Goal: Register for event/course

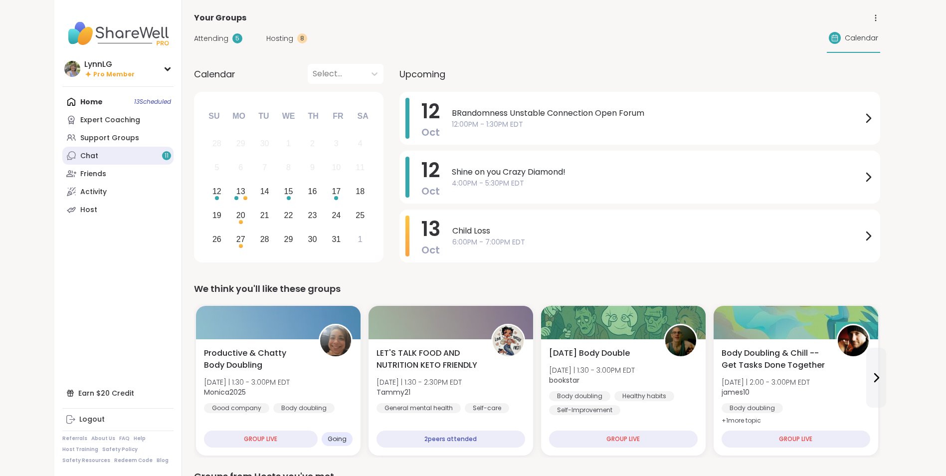
click at [108, 156] on link "Chat 11" at bounding box center [117, 156] width 111 height 18
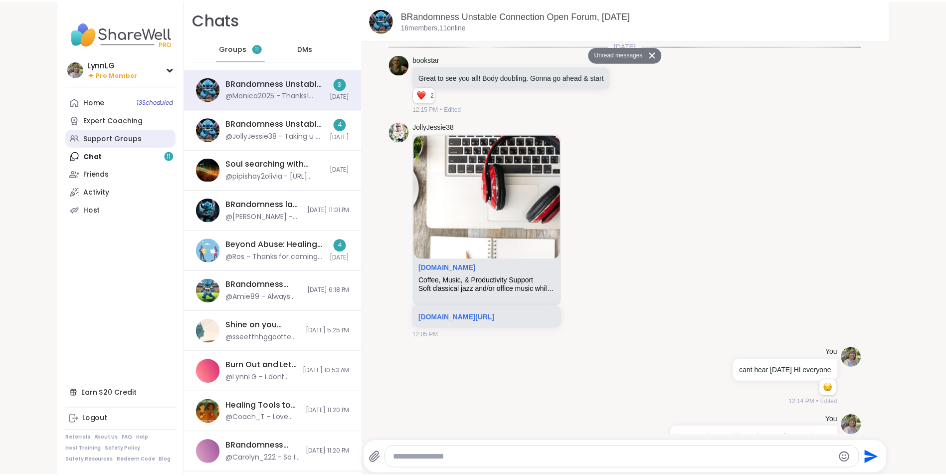
scroll to position [5991, 0]
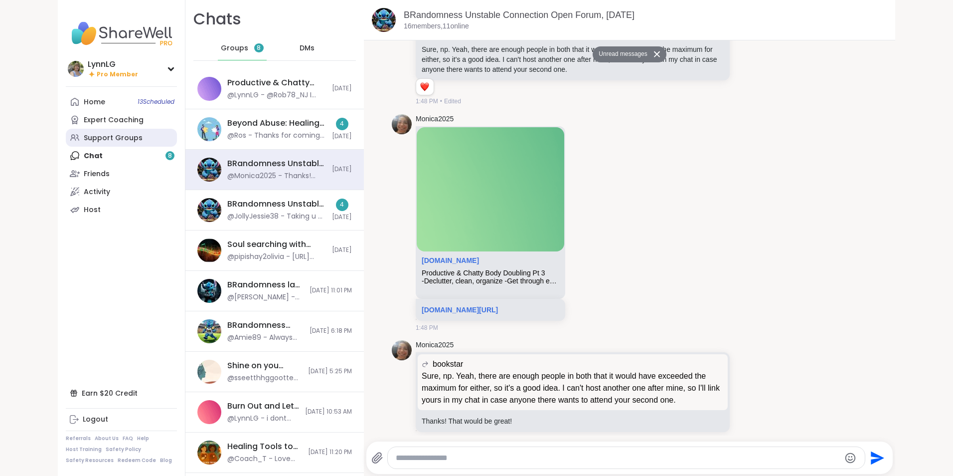
click at [112, 139] on div "Support Groups" at bounding box center [113, 138] width 59 height 10
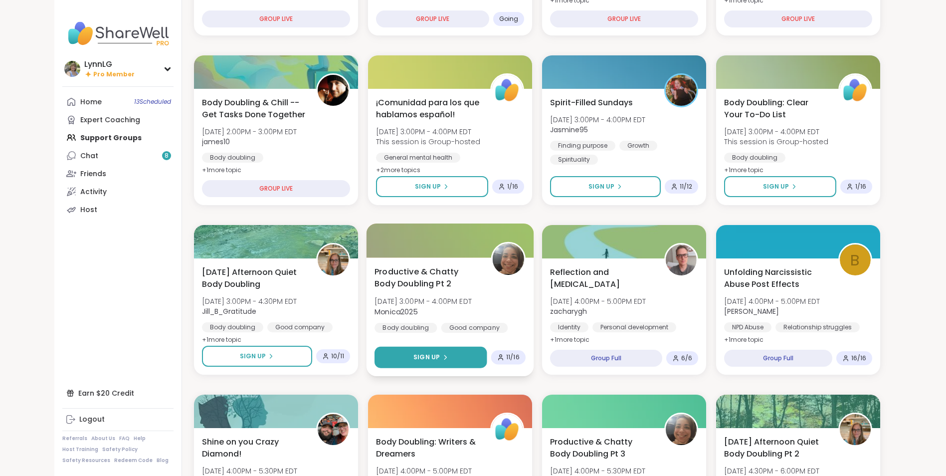
click at [421, 359] on span "Sign Up" at bounding box center [426, 356] width 26 height 9
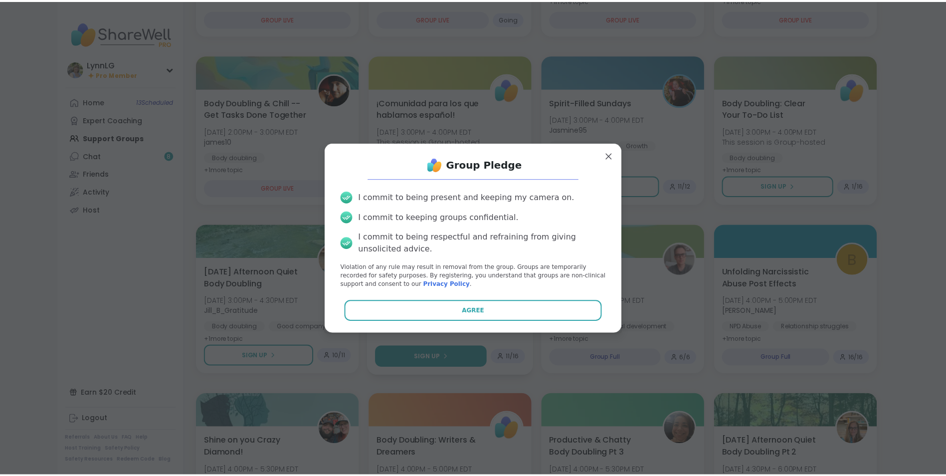
scroll to position [243, 0]
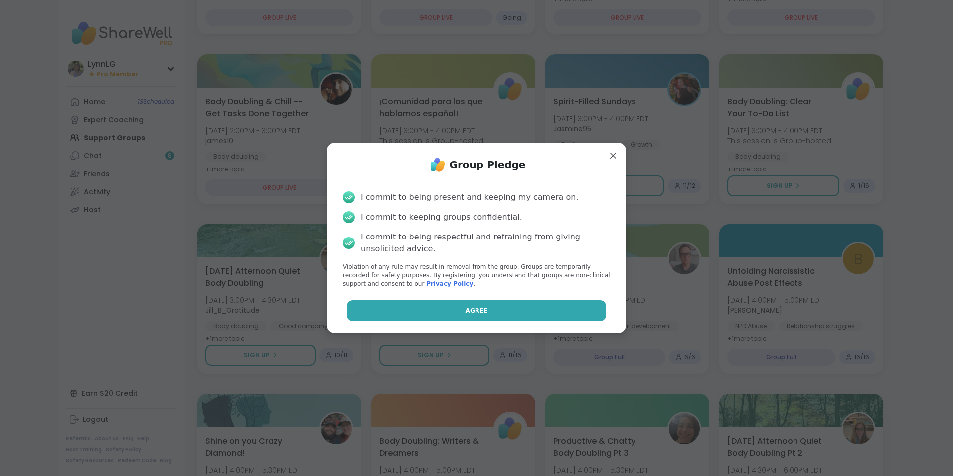
click at [455, 311] on button "Agree" at bounding box center [477, 310] width 260 height 21
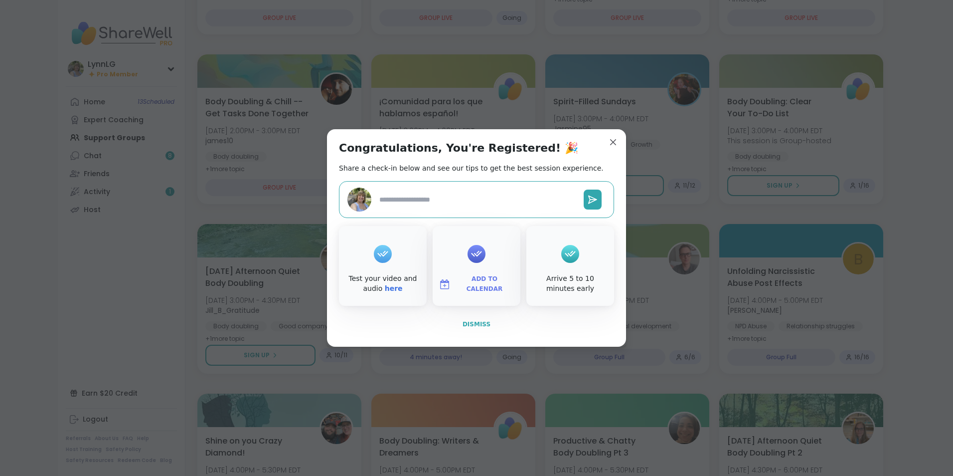
click at [468, 324] on span "Dismiss" at bounding box center [477, 324] width 28 height 7
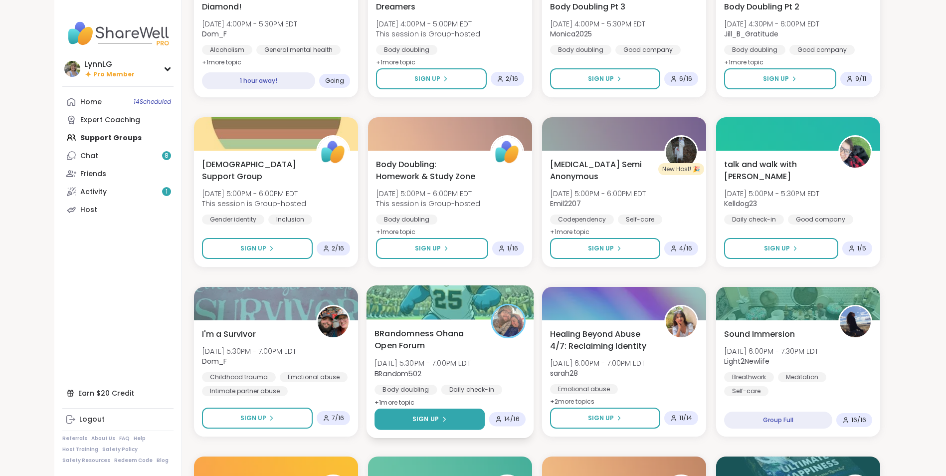
scroll to position [690, 0]
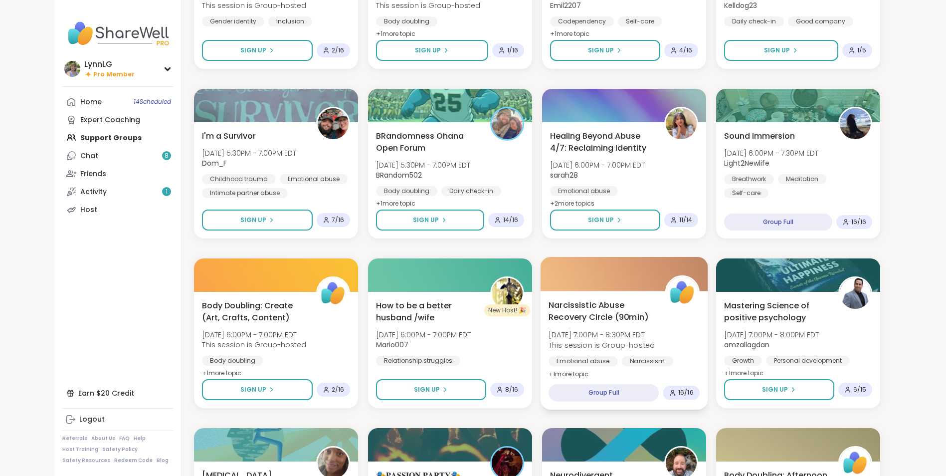
click at [678, 332] on div "Narcissistic Abuse Recovery Circle (90min) [DATE] 7:00PM - 8:30PM EDT This sess…" at bounding box center [623, 339] width 151 height 81
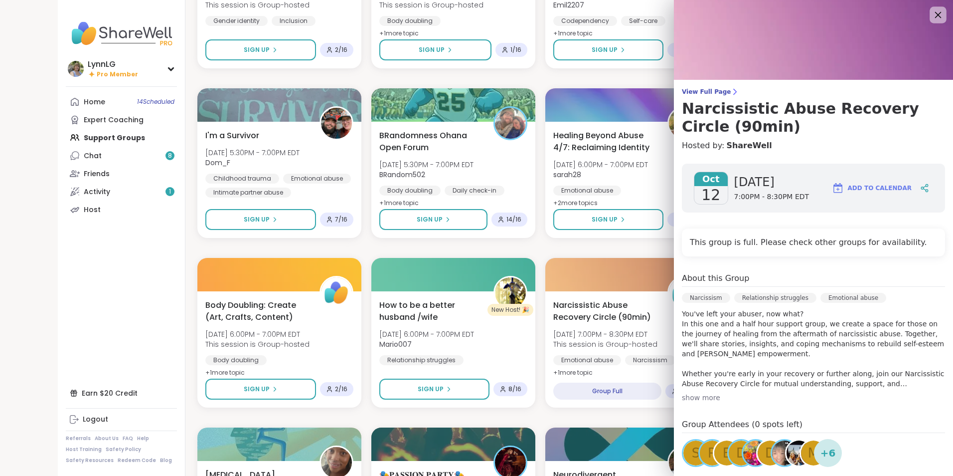
click at [932, 13] on icon at bounding box center [938, 14] width 12 height 12
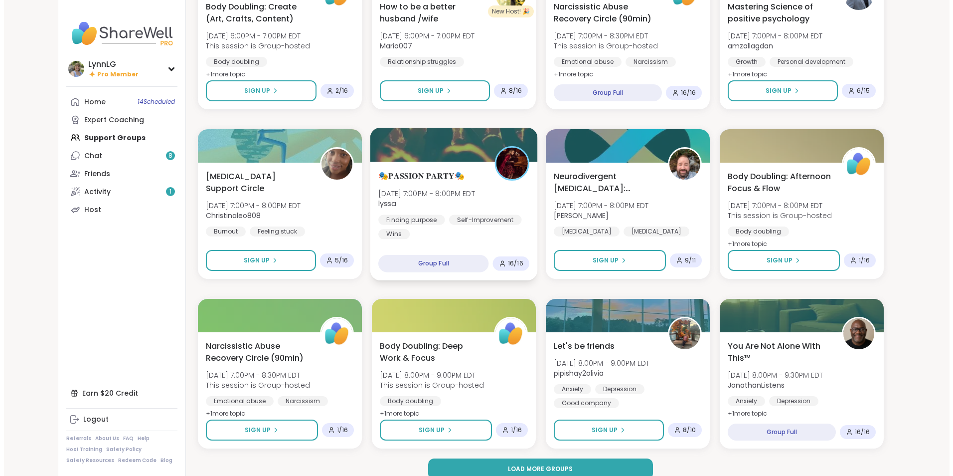
scroll to position [1186, 0]
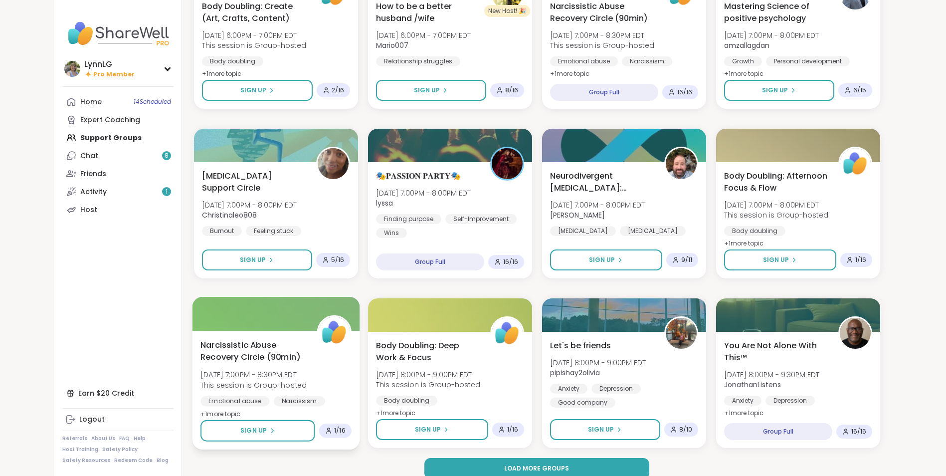
click at [328, 378] on div "Narcissistic Abuse Recovery Circle (90min) [DATE] 7:00PM - 8:30PM EDT This sess…" at bounding box center [275, 379] width 151 height 81
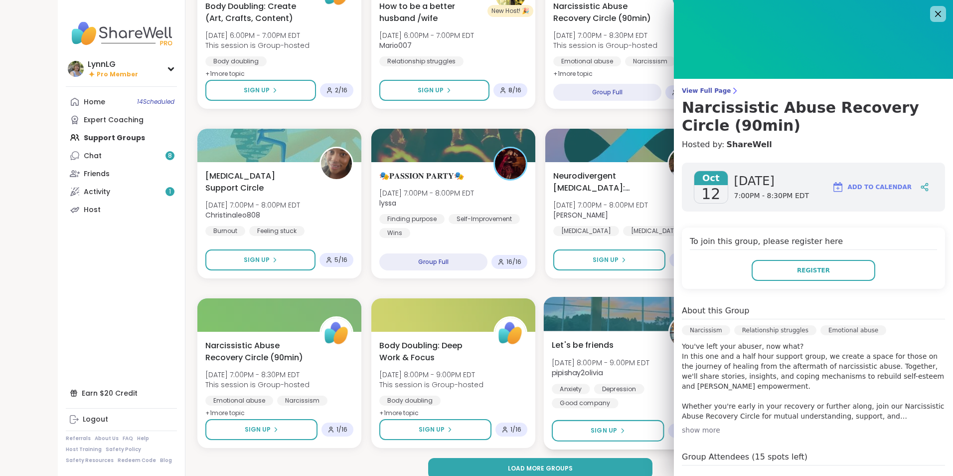
scroll to position [0, 0]
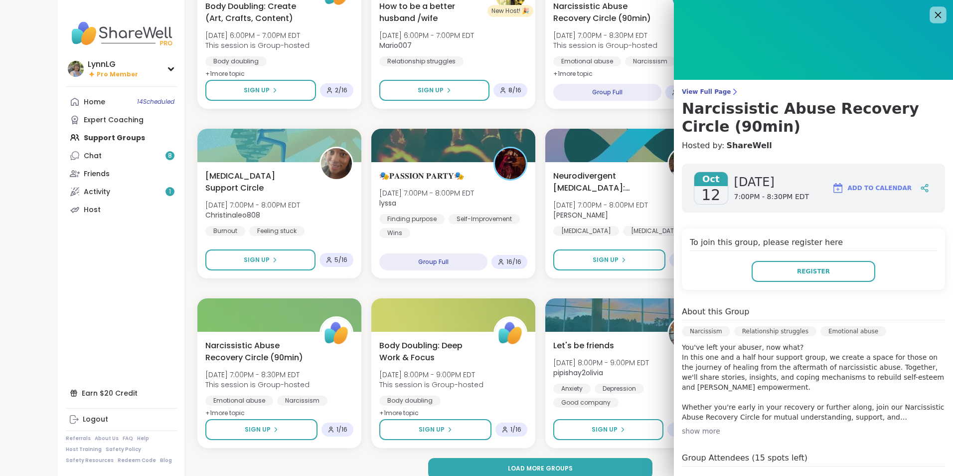
click at [932, 13] on icon at bounding box center [938, 14] width 12 height 12
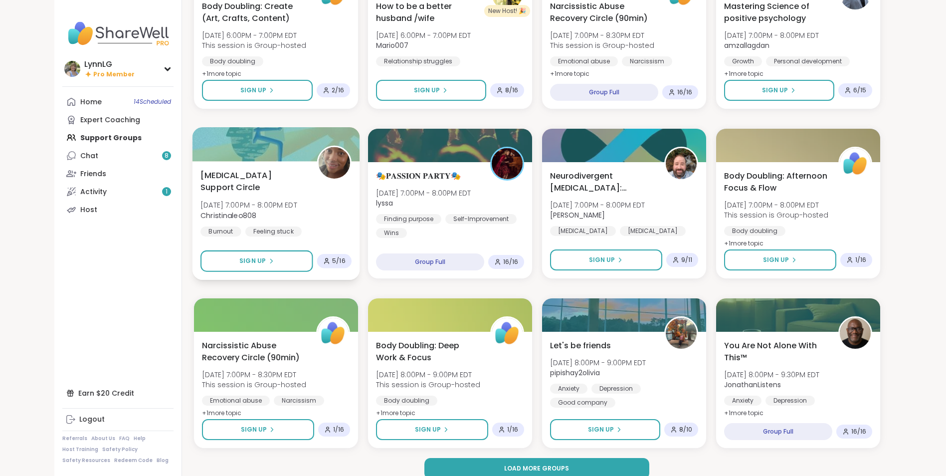
click at [338, 226] on div "Burnout Feeling stuck General mental health" at bounding box center [275, 238] width 151 height 24
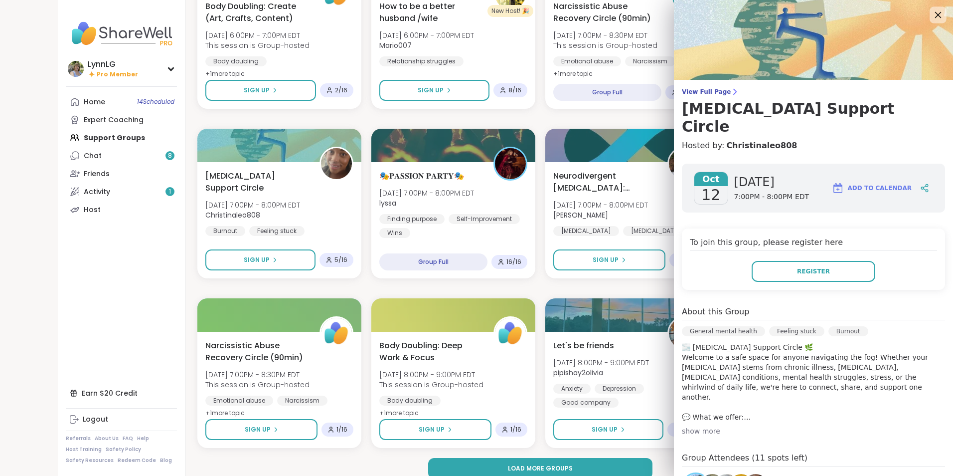
click at [932, 16] on icon at bounding box center [938, 14] width 12 height 12
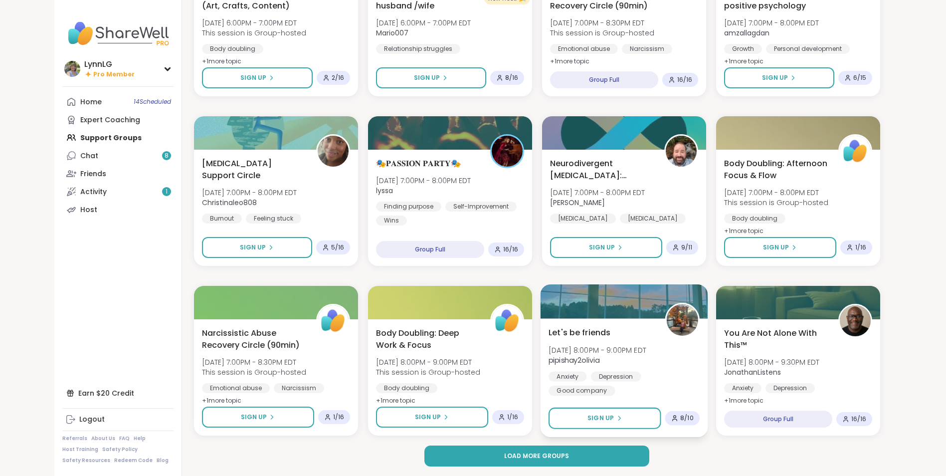
scroll to position [1199, 0]
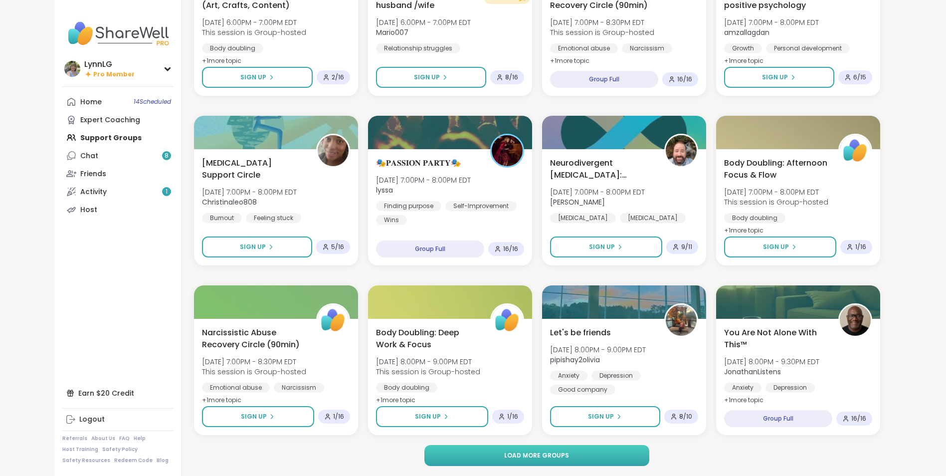
click at [525, 456] on span "Load more groups" at bounding box center [536, 455] width 65 height 9
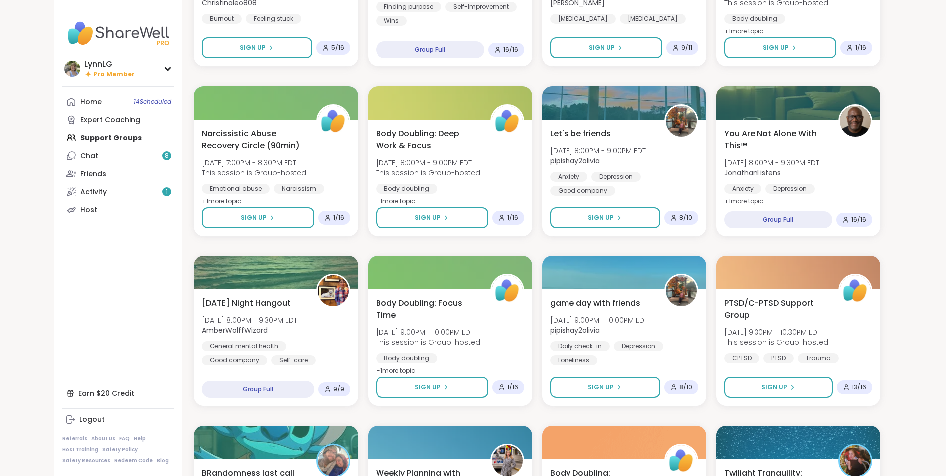
scroll to position [1398, 0]
click at [851, 331] on div "PTSD/C-[MEDICAL_DATA] Support Group [DATE] 9:30PM - 10:30PM EDT This session is…" at bounding box center [797, 329] width 151 height 67
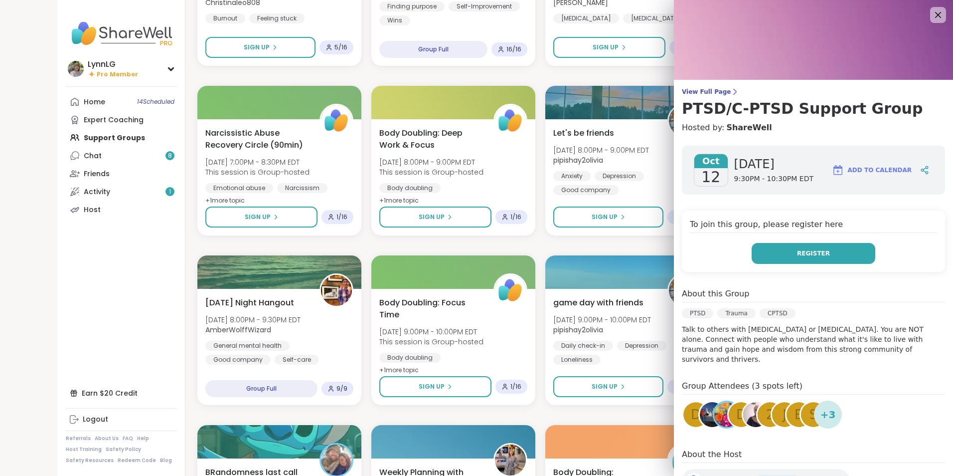
click at [797, 255] on span "Register" at bounding box center [813, 253] width 33 height 9
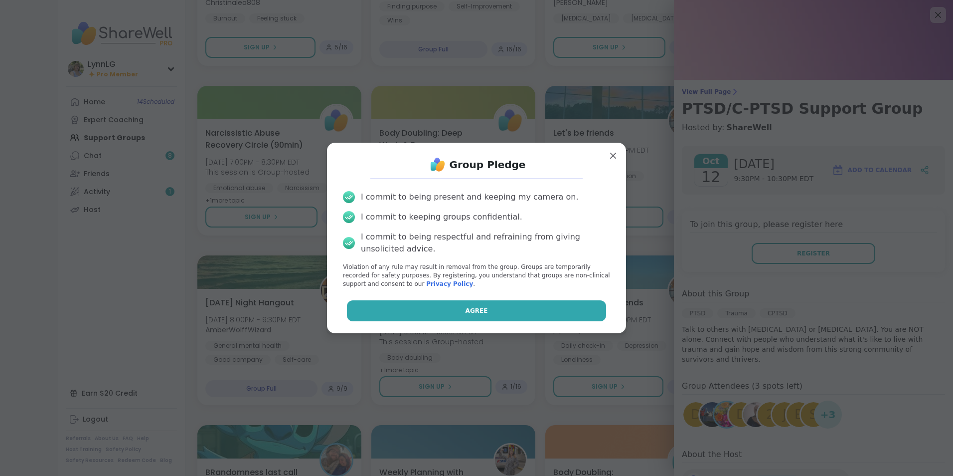
click at [471, 307] on span "Agree" at bounding box center [477, 310] width 22 height 9
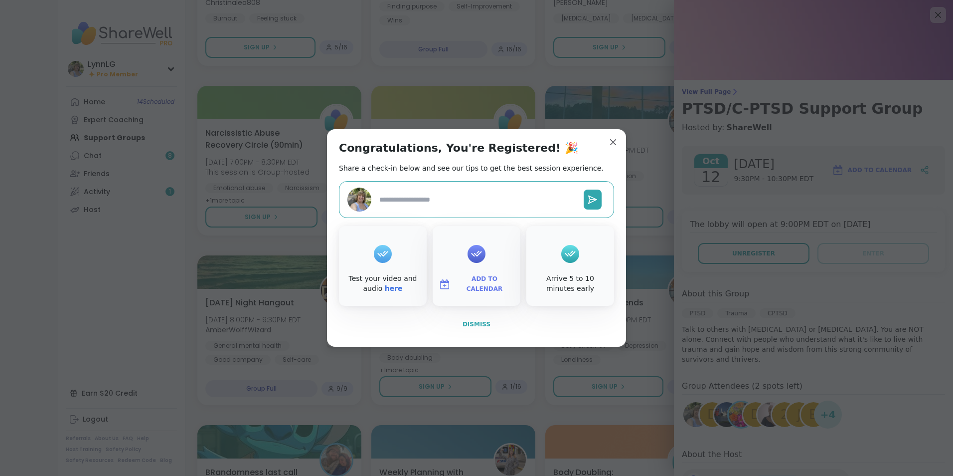
click at [472, 322] on span "Dismiss" at bounding box center [477, 324] width 28 height 7
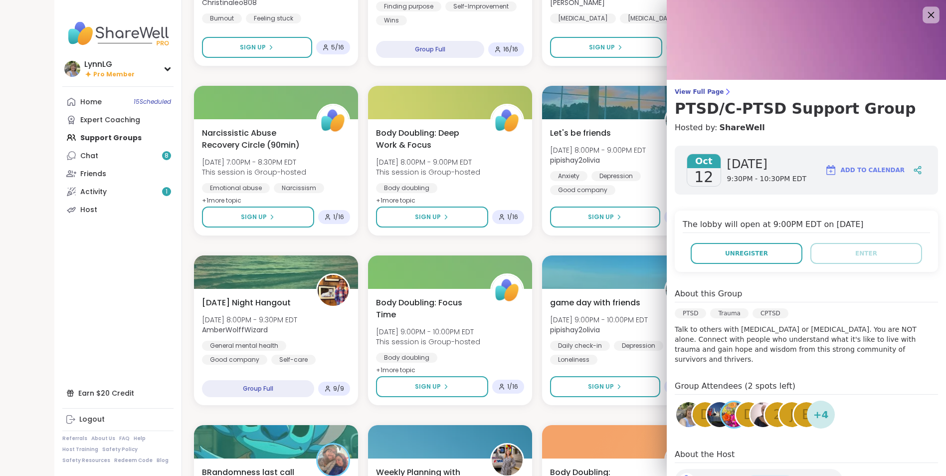
click at [928, 17] on icon at bounding box center [931, 15] width 6 height 6
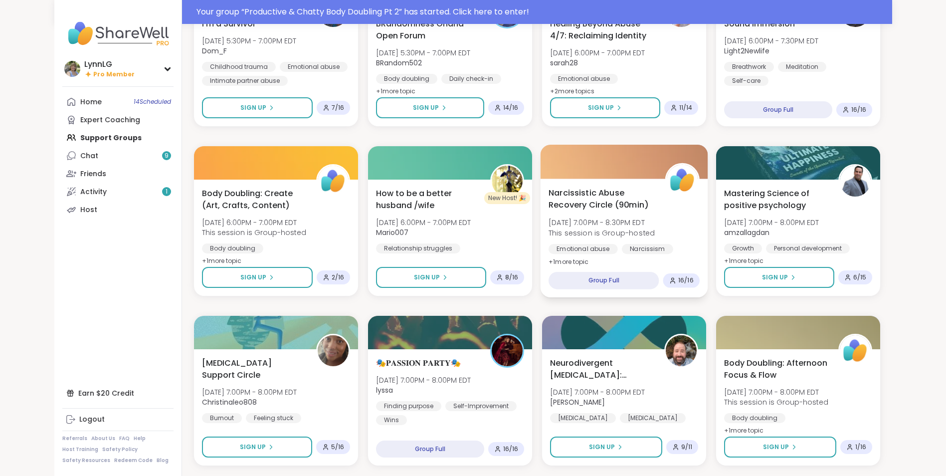
scroll to position [1023, 0]
click at [142, 103] on span "14 Scheduled" at bounding box center [152, 102] width 37 height 8
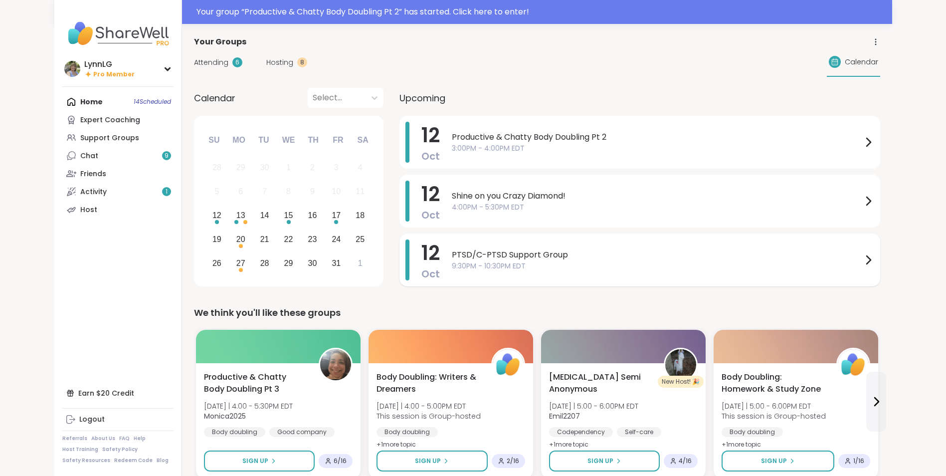
click at [642, 262] on span "9:30PM - 10:30PM EDT" at bounding box center [657, 266] width 410 height 10
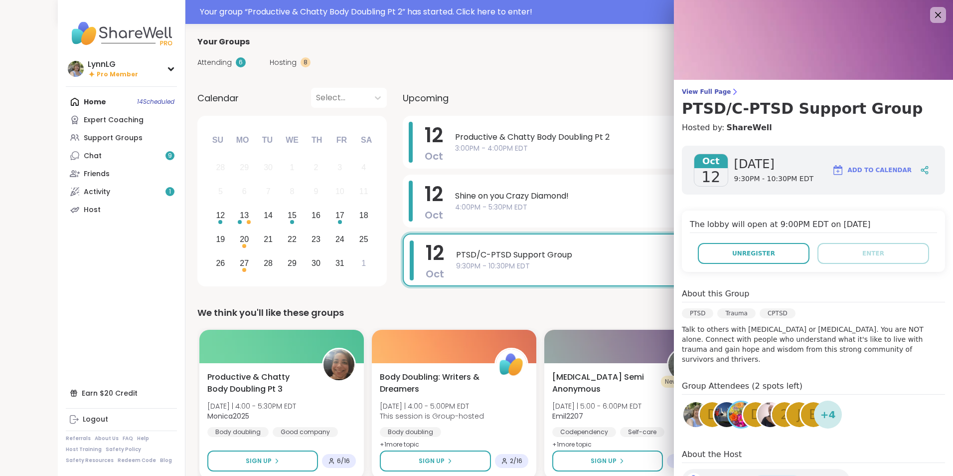
click at [700, 402] on div "D" at bounding box center [712, 414] width 25 height 25
click at [935, 15] on icon at bounding box center [938, 15] width 6 height 6
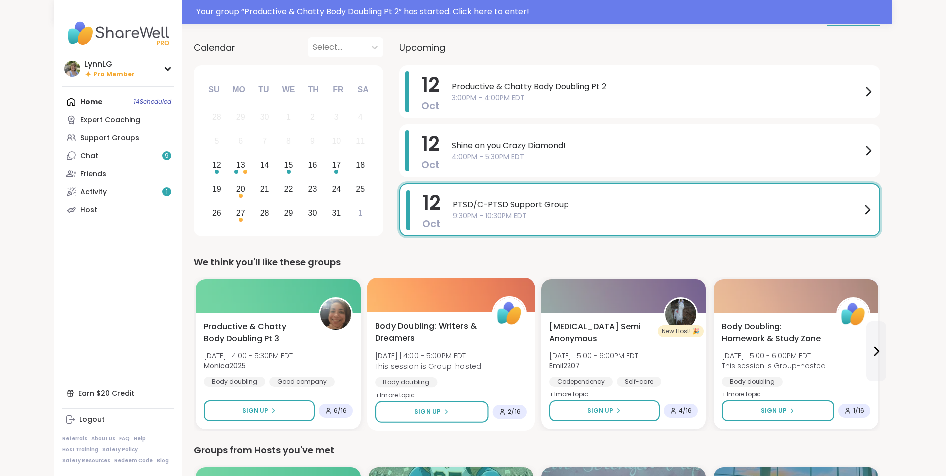
scroll to position [50, 0]
click at [611, 160] on span "4:00PM - 5:30PM EDT" at bounding box center [657, 157] width 410 height 10
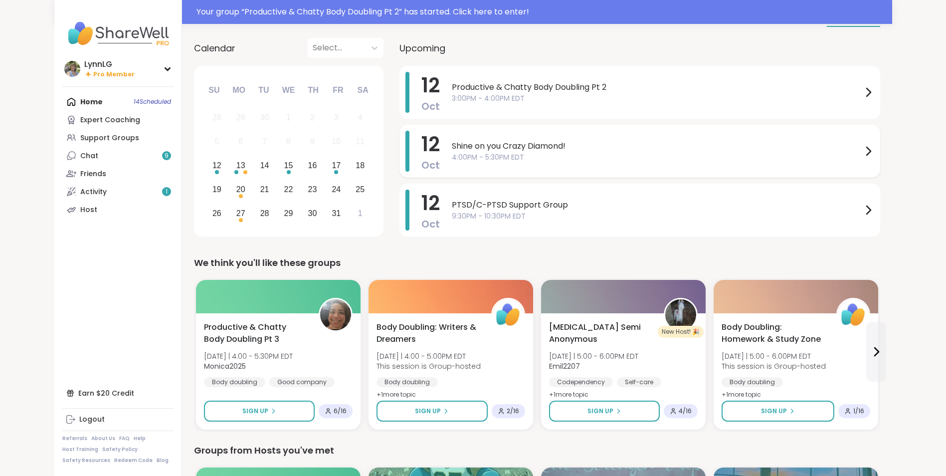
click at [673, 138] on div "Shine on you Crazy Diamond! 4:00PM - 5:30PM EDT" at bounding box center [663, 151] width 422 height 41
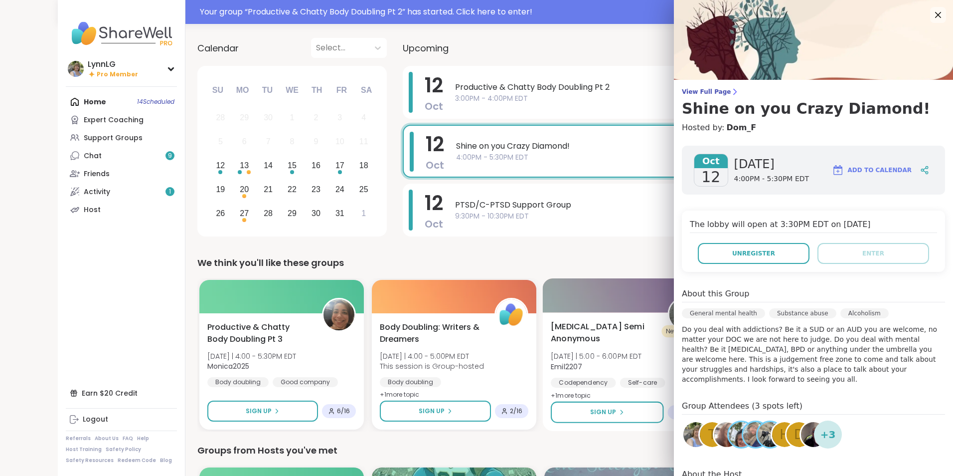
click at [630, 337] on span "[MEDICAL_DATA] Semi Anonymous" at bounding box center [604, 333] width 106 height 24
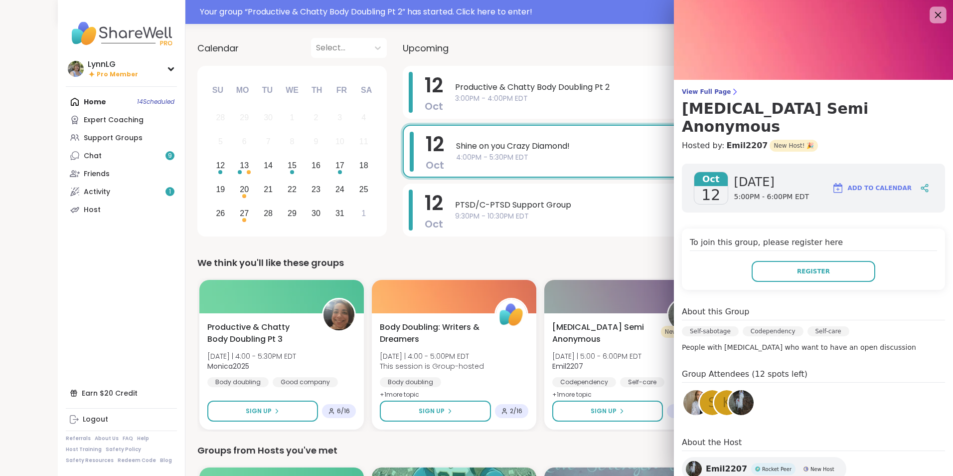
click at [935, 13] on icon at bounding box center [938, 15] width 6 height 6
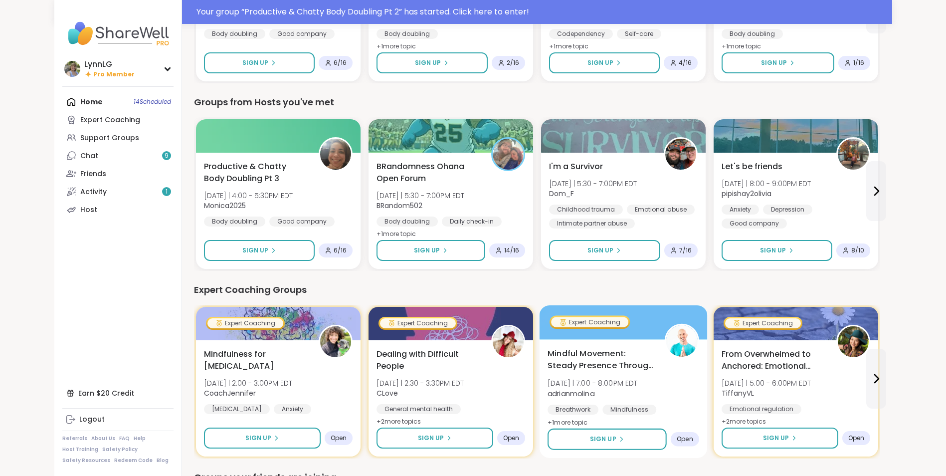
scroll to position [398, 0]
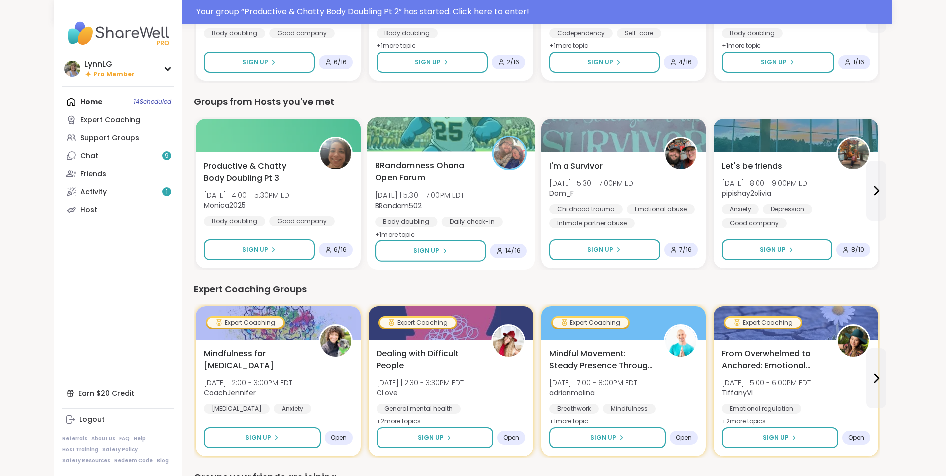
click at [489, 193] on div "BRandomness Ohana Open Forum [DATE] | 5:30 - 7:00PM EDT BRandom502 Body doublin…" at bounding box center [451, 200] width 152 height 81
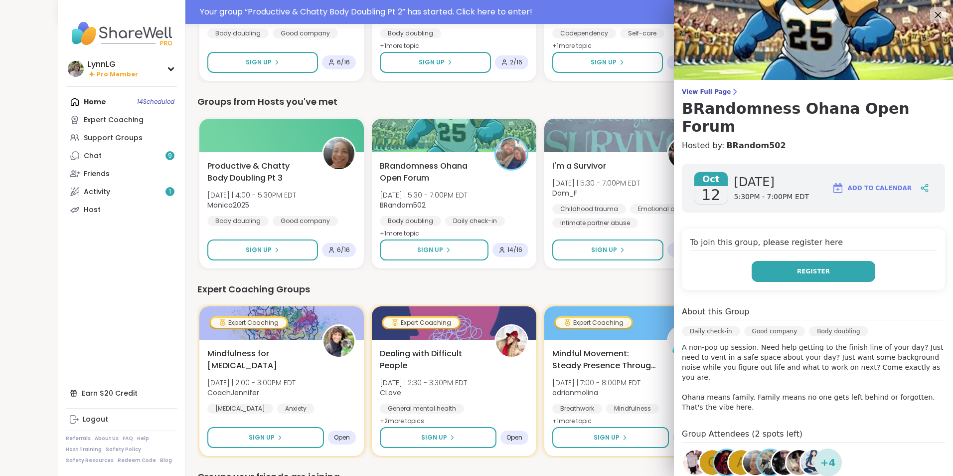
click at [778, 261] on button "Register" at bounding box center [814, 271] width 124 height 21
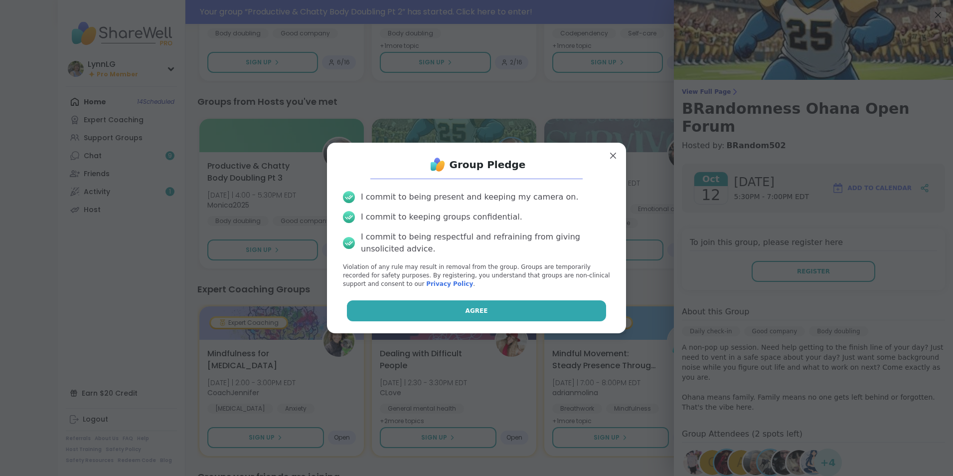
click at [484, 310] on button "Agree" at bounding box center [477, 310] width 260 height 21
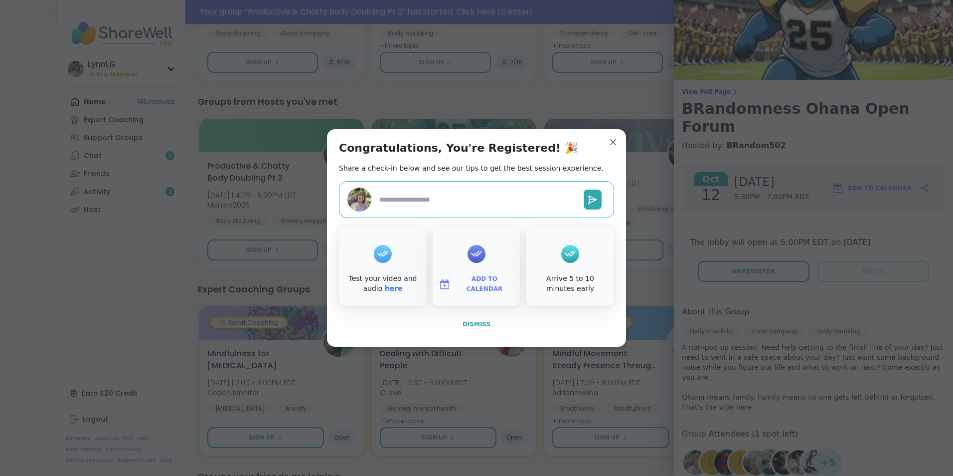
click at [479, 327] on span "Dismiss" at bounding box center [477, 324] width 28 height 7
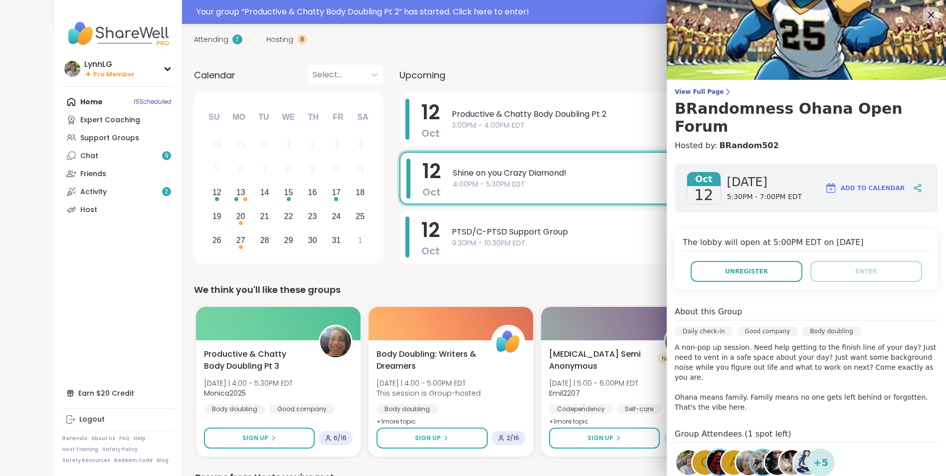
scroll to position [0, 0]
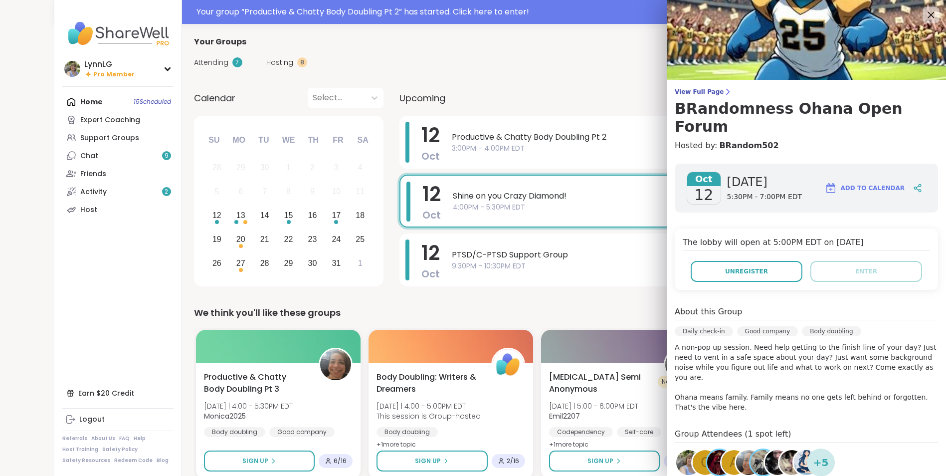
click at [928, 12] on icon at bounding box center [931, 15] width 6 height 6
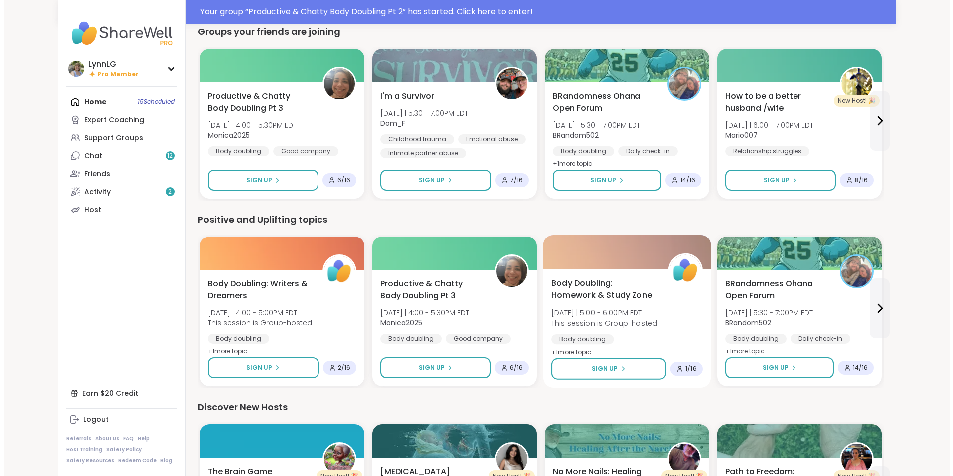
scroll to position [844, 0]
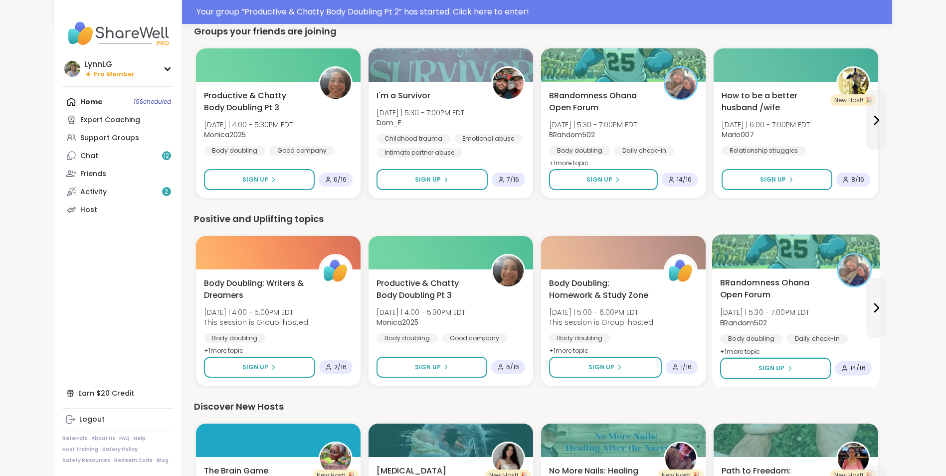
click at [832, 310] on div "BRandomness Ohana Open Forum [DATE] | 5:30 - 7:00PM EDT BRandom502 Body doublin…" at bounding box center [796, 317] width 152 height 81
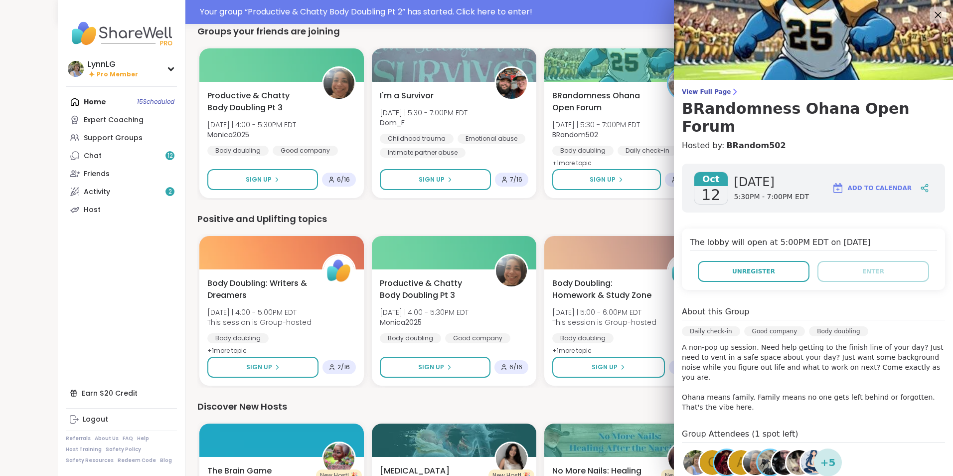
click at [932, 11] on icon at bounding box center [938, 14] width 12 height 12
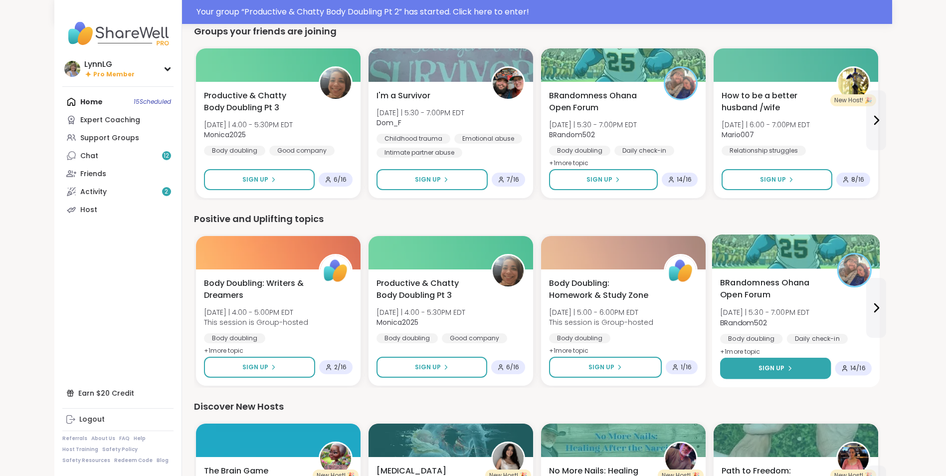
click at [760, 366] on span "Sign Up" at bounding box center [771, 367] width 26 height 9
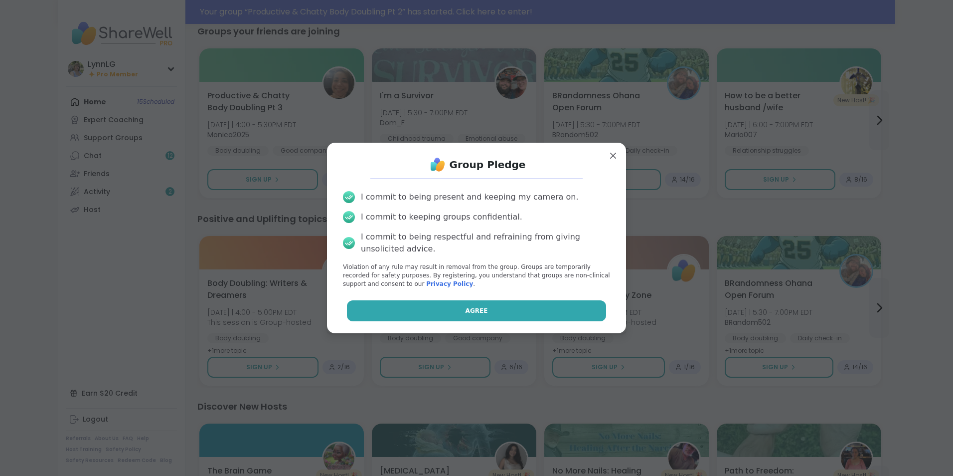
click at [471, 313] on span "Agree" at bounding box center [477, 310] width 22 height 9
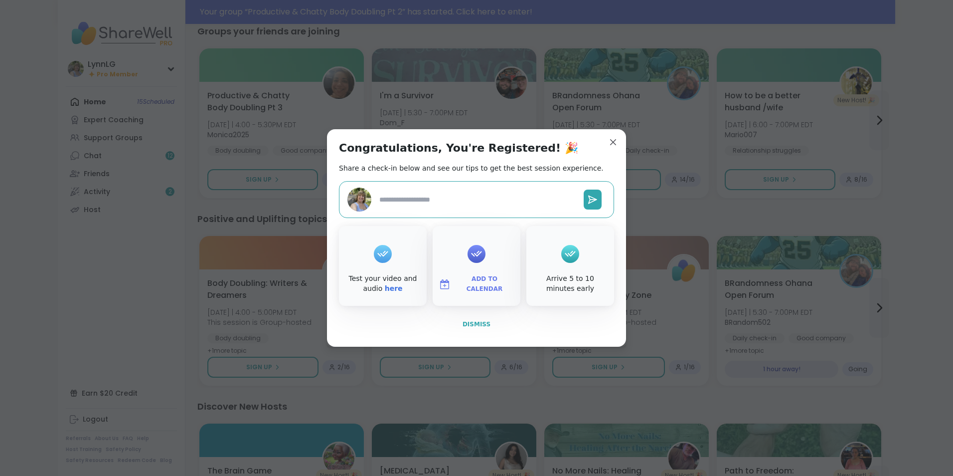
type textarea "*"
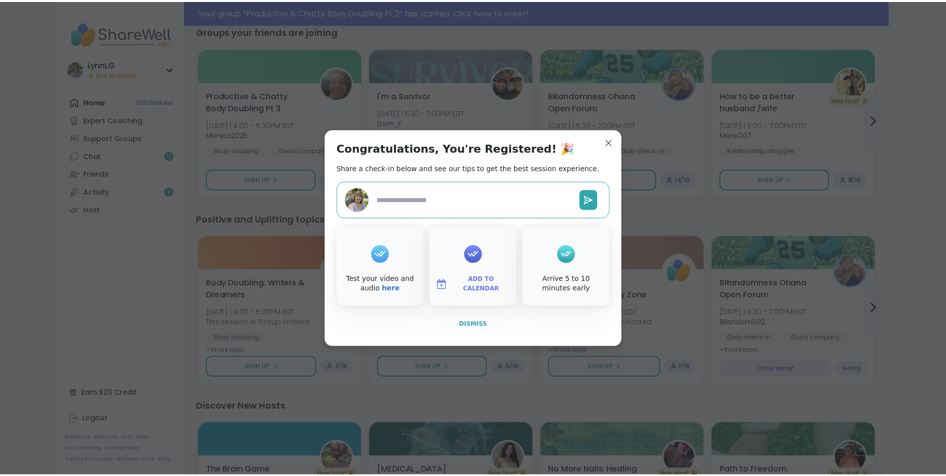
scroll to position [820, 0]
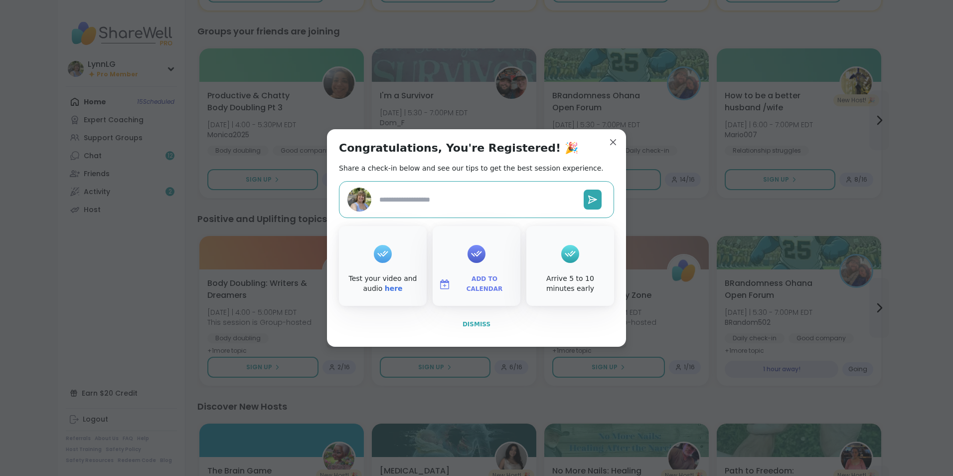
click at [469, 325] on span "Dismiss" at bounding box center [477, 324] width 28 height 7
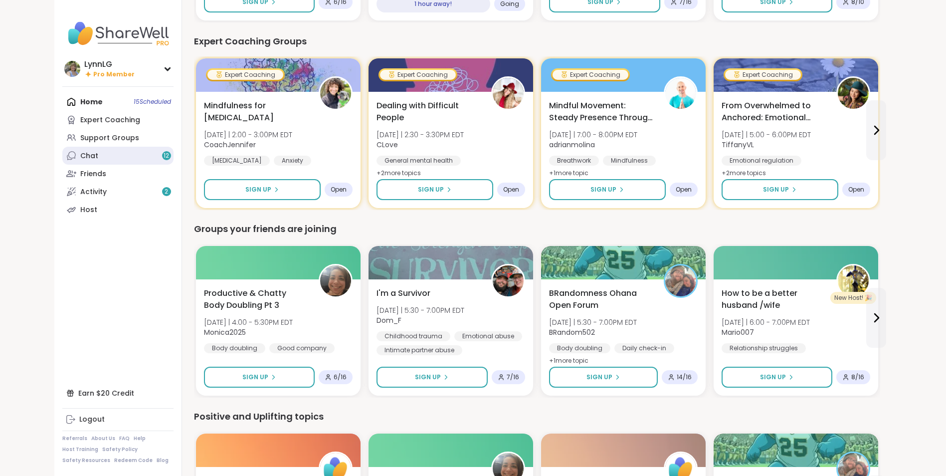
scroll to position [621, 0]
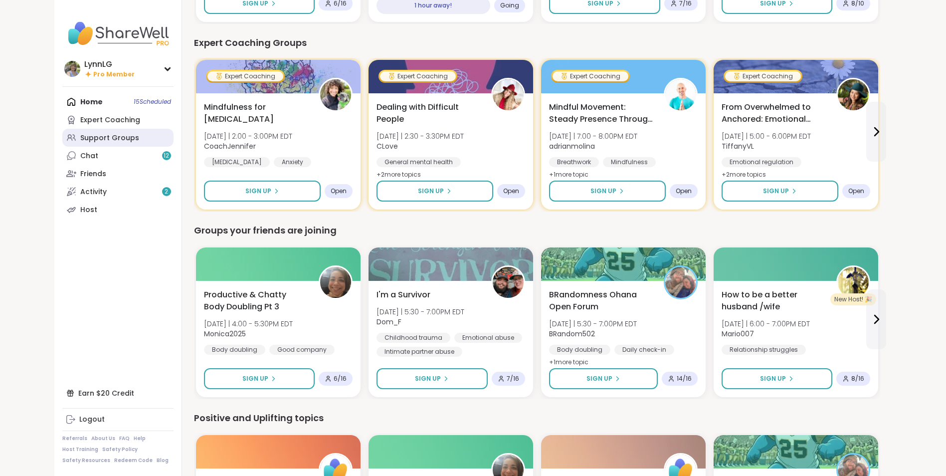
click at [98, 137] on div "Support Groups" at bounding box center [109, 138] width 59 height 10
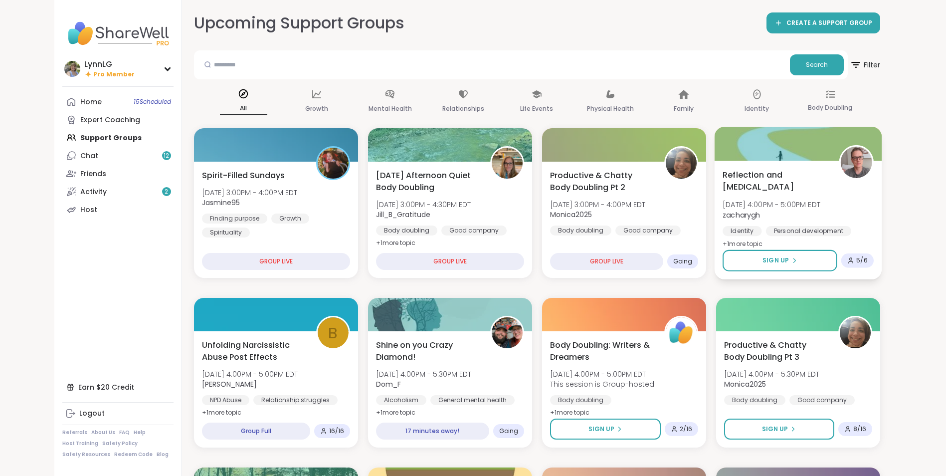
click at [814, 186] on span "Reflection and [MEDICAL_DATA]" at bounding box center [774, 181] width 105 height 24
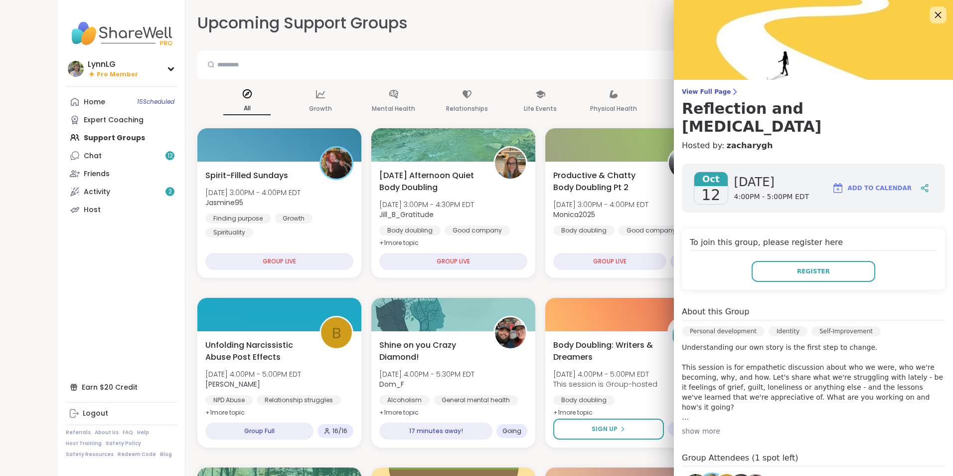
click at [935, 14] on icon at bounding box center [938, 15] width 6 height 6
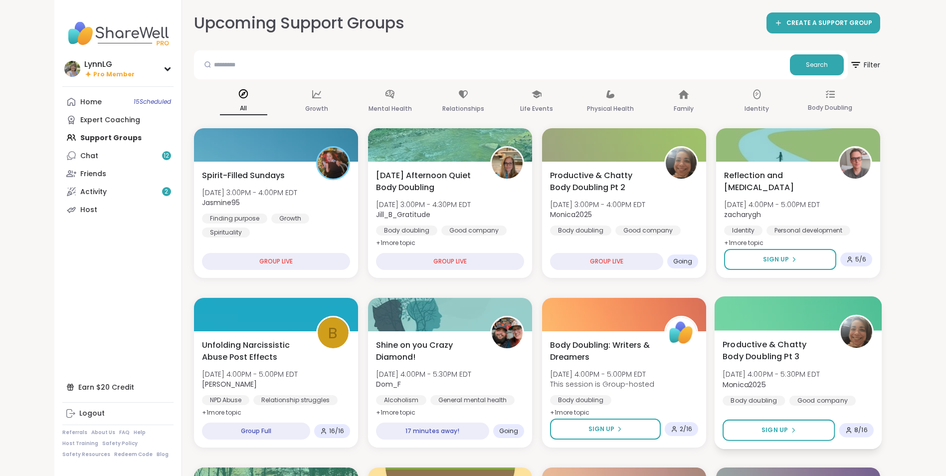
click at [851, 373] on div "Productive & Chatty Body Doubling Pt 3 [DATE] 4:00PM - 5:30PM EDT Monica2025 Bo…" at bounding box center [797, 371] width 151 height 67
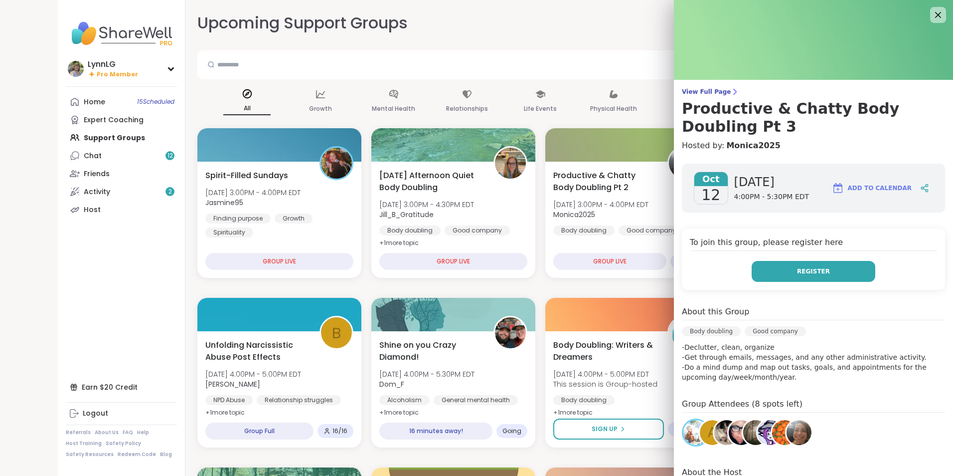
click at [810, 266] on button "Register" at bounding box center [814, 271] width 124 height 21
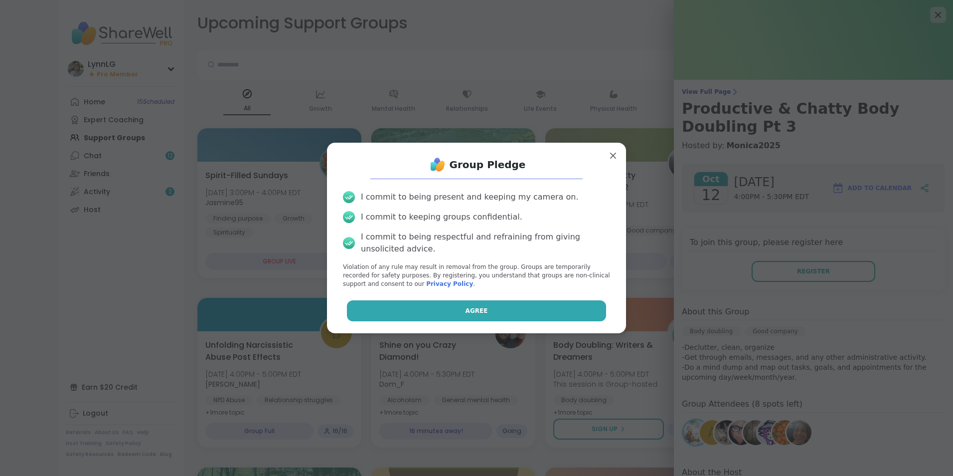
click at [466, 313] on span "Agree" at bounding box center [477, 310] width 22 height 9
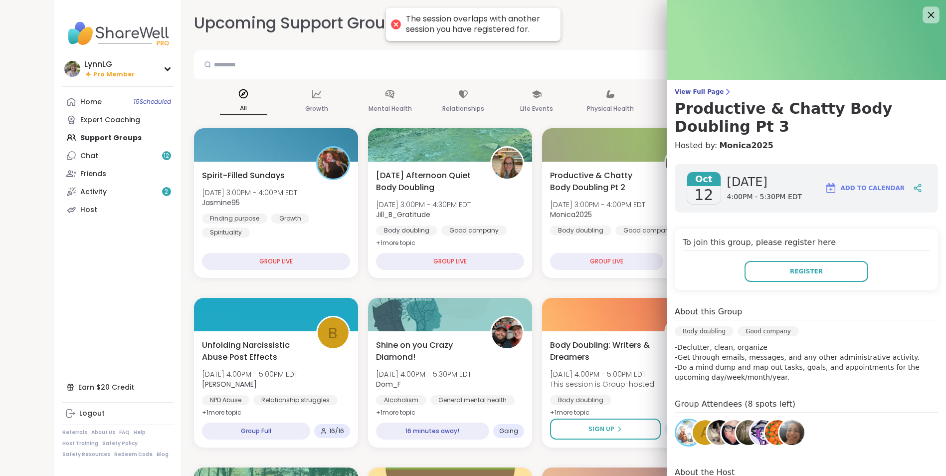
click at [928, 17] on icon at bounding box center [931, 15] width 6 height 6
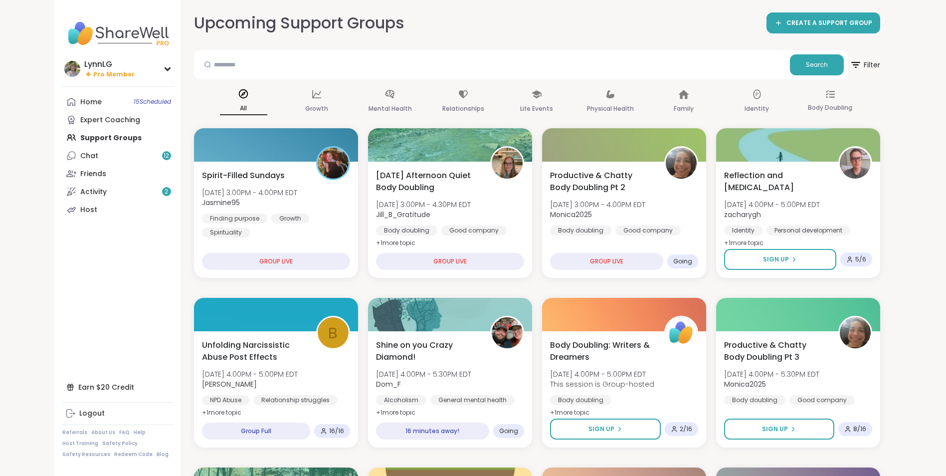
click at [113, 134] on div "Home 15 Scheduled Expert Coaching Support Groups Chat 12 Friends Activity 2 Host" at bounding box center [117, 156] width 111 height 126
click at [113, 136] on div "Home 15 Scheduled Expert Coaching Support Groups Chat 12 Friends Activity 2 Host" at bounding box center [117, 156] width 111 height 126
click at [142, 104] on span "15 Scheduled" at bounding box center [152, 102] width 37 height 8
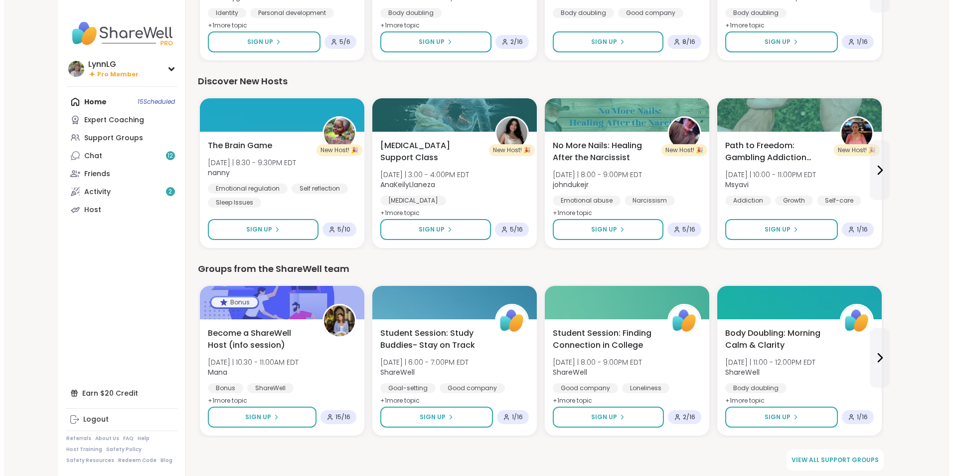
scroll to position [1145, 0]
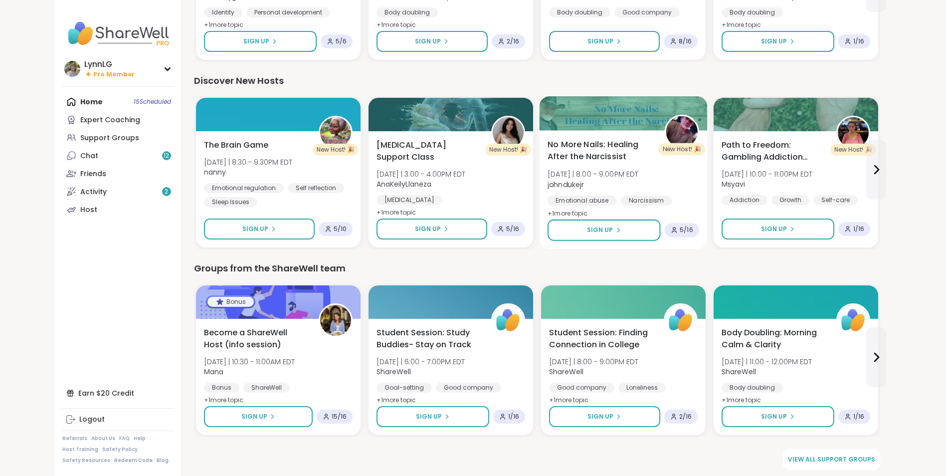
click at [678, 174] on div "No More Nails: Healing After the Narcissist [DATE] | 8:00 - 9:00PM EDT johnduke…" at bounding box center [623, 179] width 152 height 81
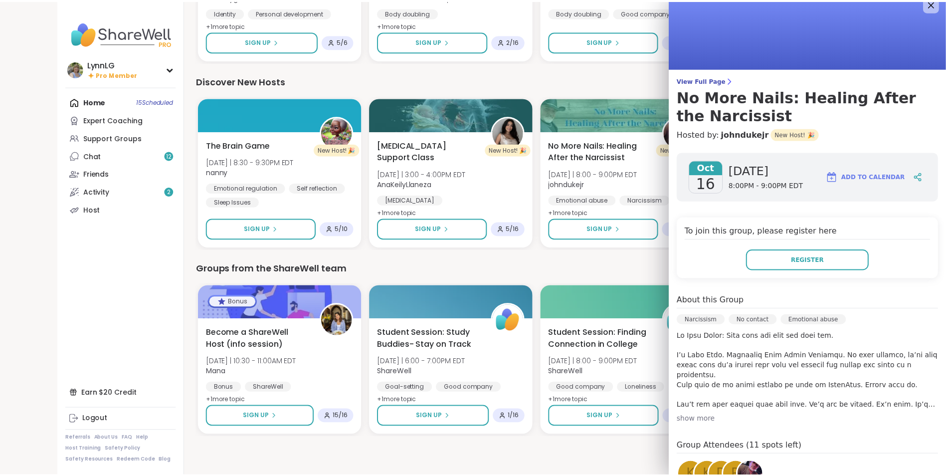
scroll to position [0, 0]
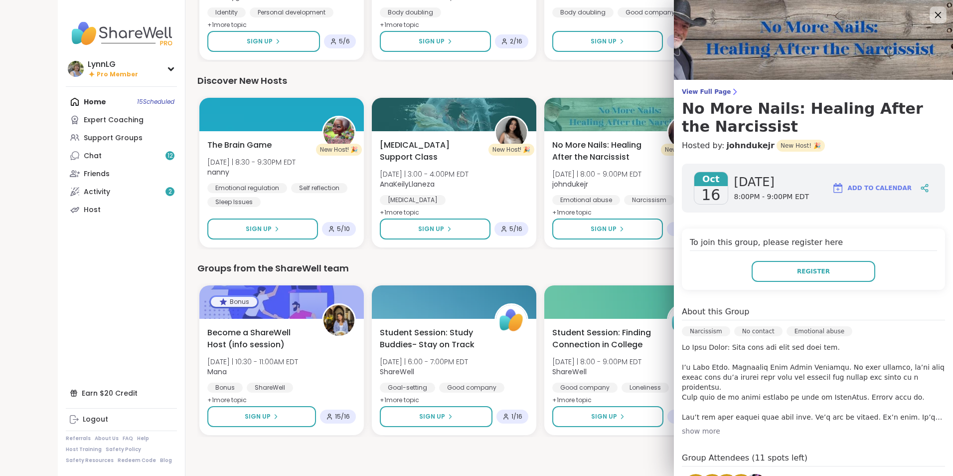
click at [932, 14] on icon at bounding box center [938, 14] width 12 height 12
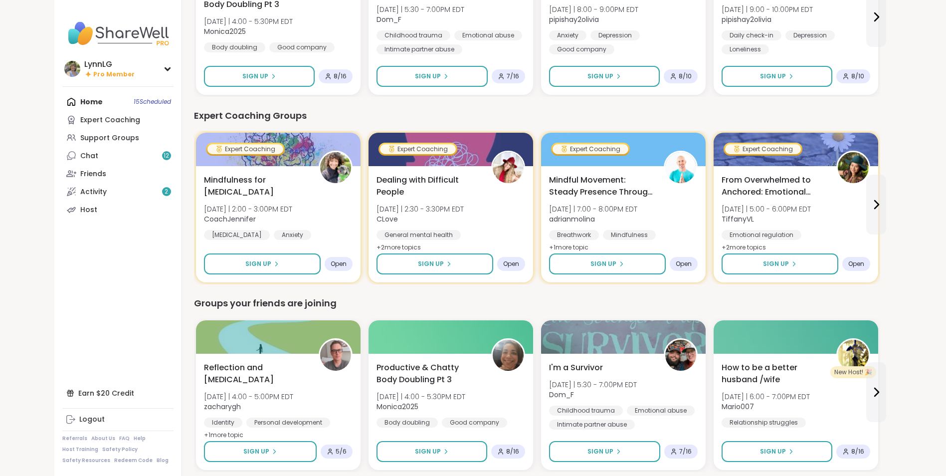
scroll to position [547, 0]
click at [108, 139] on div "Support Groups" at bounding box center [109, 138] width 59 height 10
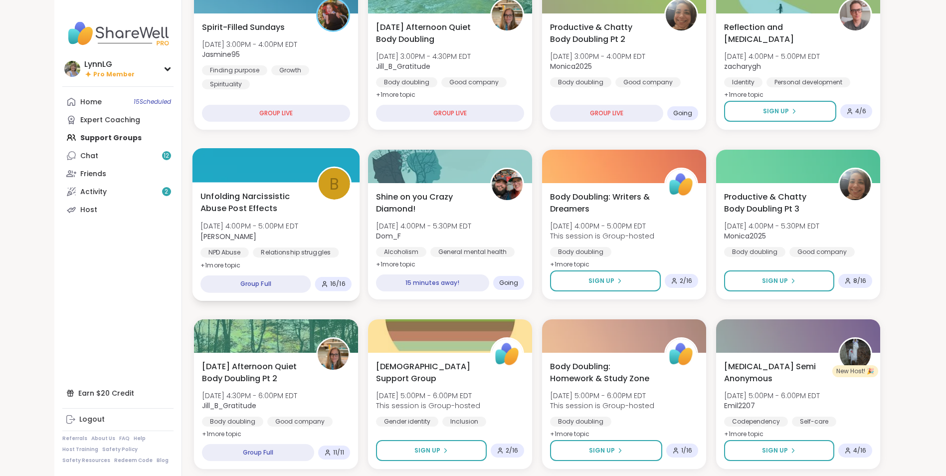
scroll to position [149, 0]
click at [327, 231] on div "Unfolding Narcissistic Abuse Post Effects [DATE] 4:00PM - 5:00PM EDT [PERSON_NA…" at bounding box center [275, 229] width 151 height 81
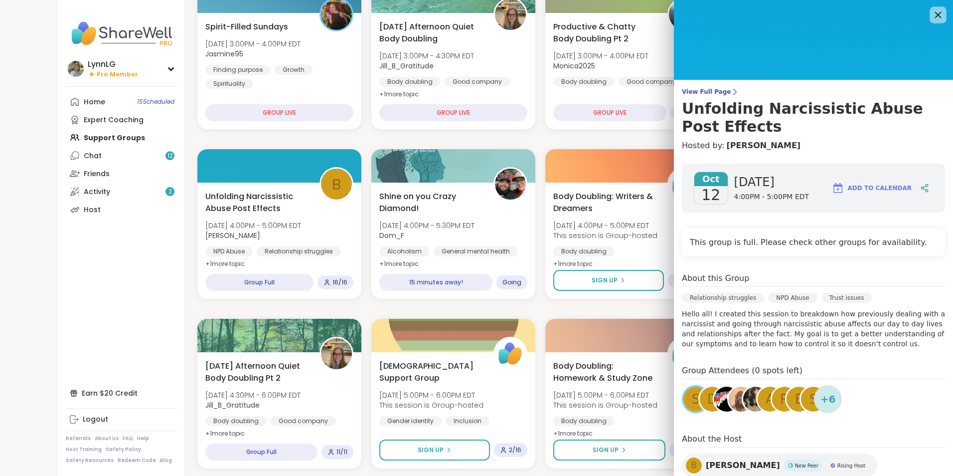
click at [932, 11] on icon at bounding box center [938, 14] width 12 height 12
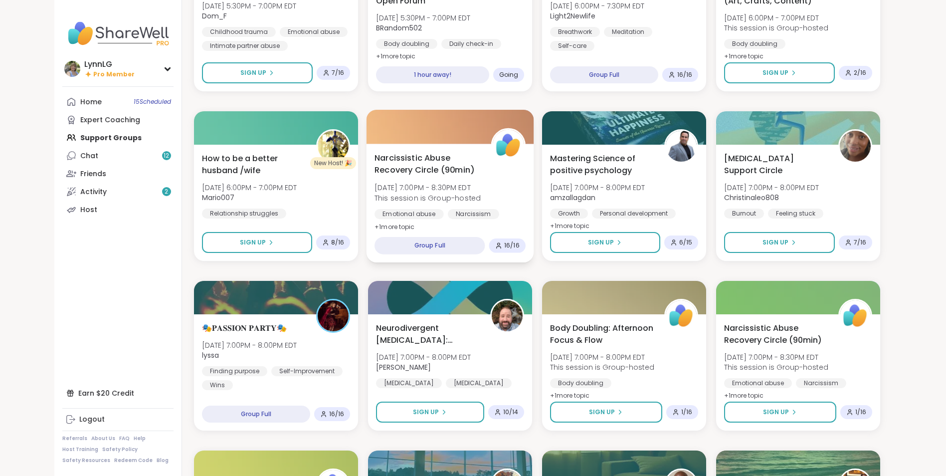
scroll to position [696, 0]
